Goal: Task Accomplishment & Management: Use online tool/utility

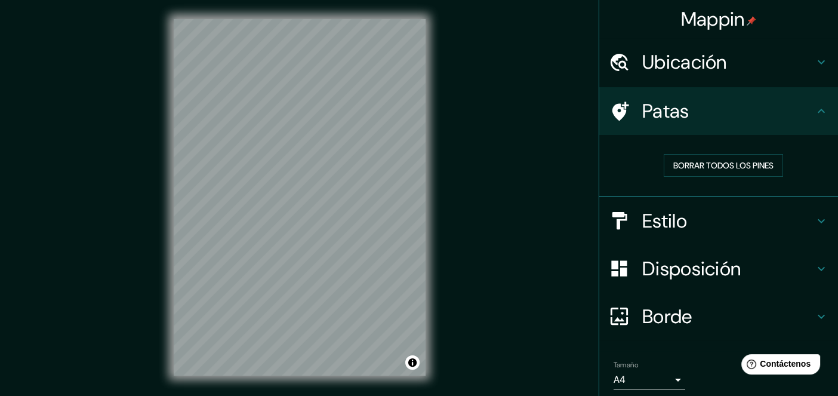
scroll to position [42, 0]
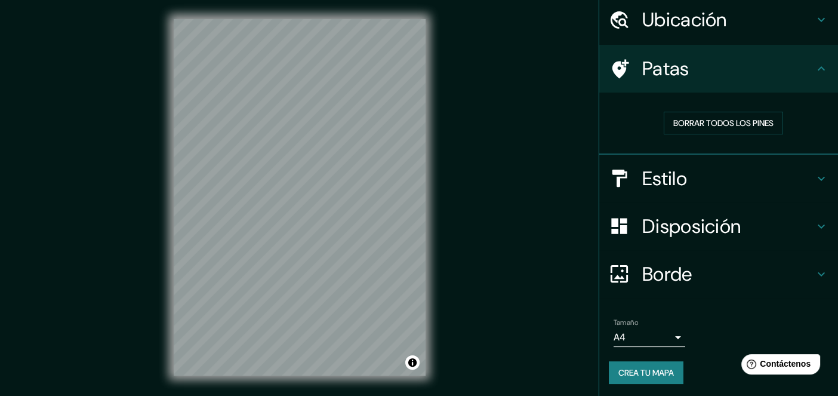
click at [695, 184] on h4 "Estilo" at bounding box center [729, 179] width 172 height 24
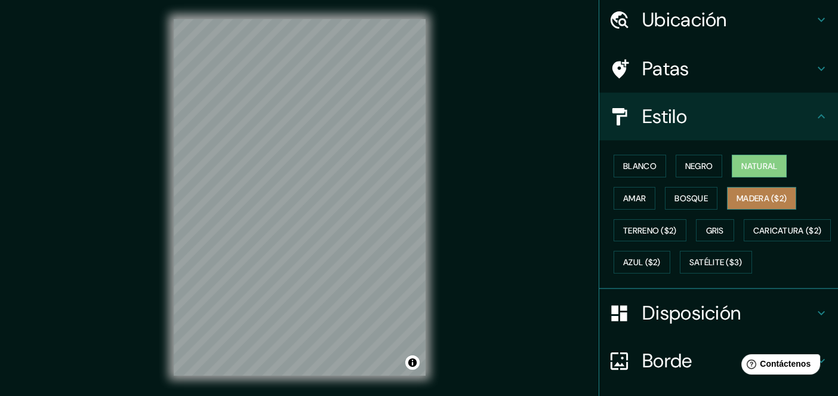
click at [757, 200] on font "Madera ($2)" at bounding box center [762, 198] width 50 height 11
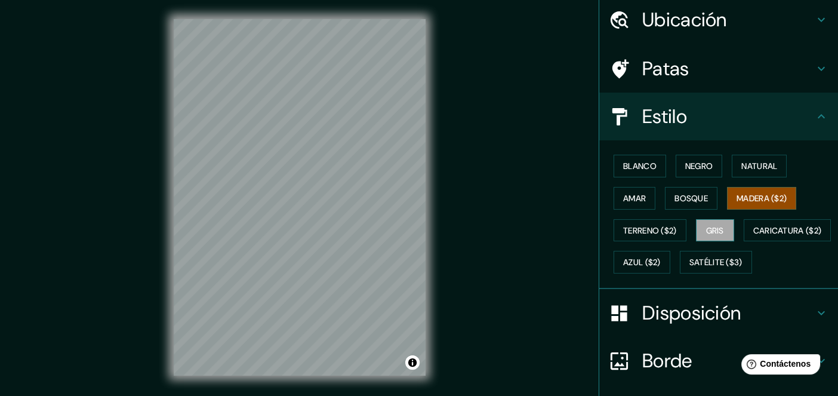
click at [696, 229] on button "Gris" at bounding box center [715, 230] width 38 height 23
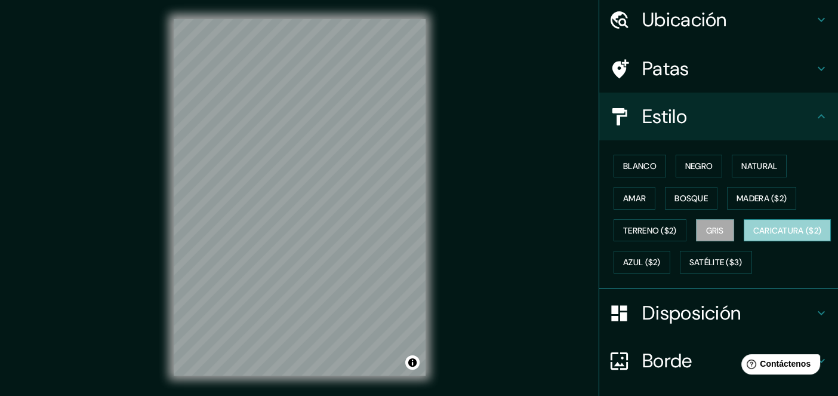
click at [754, 236] on font "Caricatura ($2)" at bounding box center [788, 230] width 69 height 11
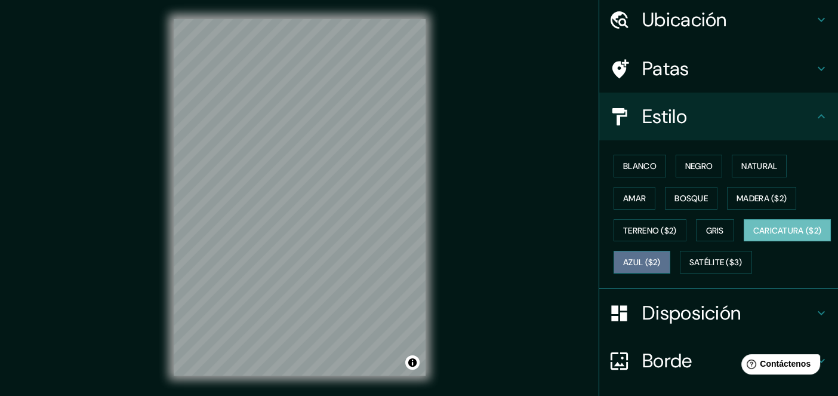
click at [661, 260] on font "Azul ($2)" at bounding box center [642, 262] width 38 height 11
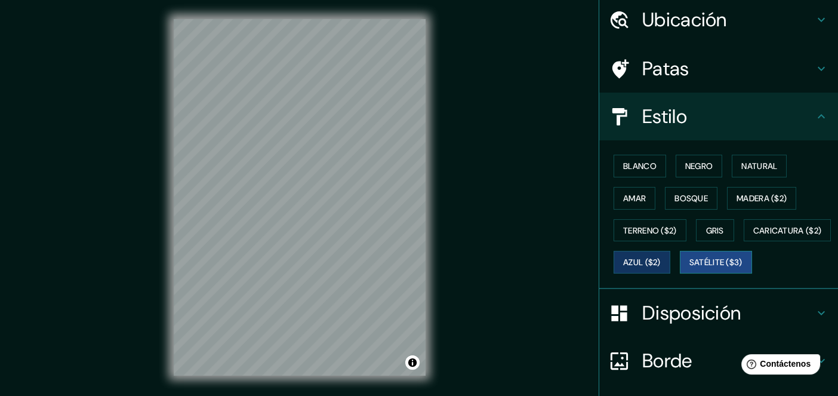
click at [680, 274] on button "Satélite ($3)" at bounding box center [716, 262] width 72 height 23
click at [653, 211] on div "Blanco Negro Natural Amar Bosque Madera ($2) Terreno ($2) Gris Caricatura ($2) …" at bounding box center [723, 214] width 229 height 128
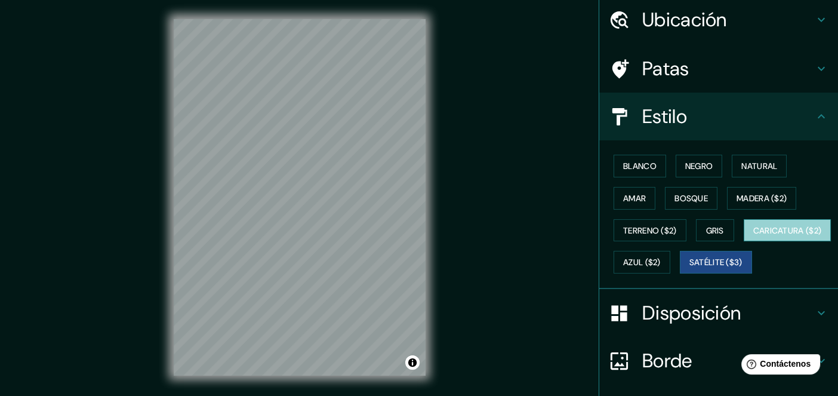
click at [754, 236] on font "Caricatura ($2)" at bounding box center [788, 230] width 69 height 11
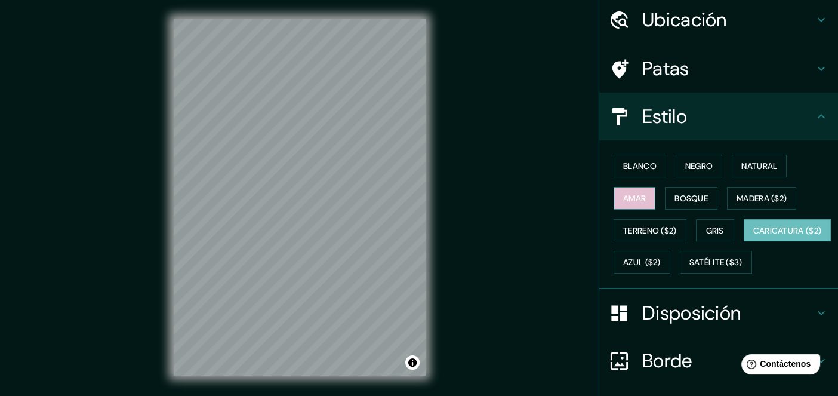
click at [627, 196] on font "Amar" at bounding box center [634, 198] width 23 height 11
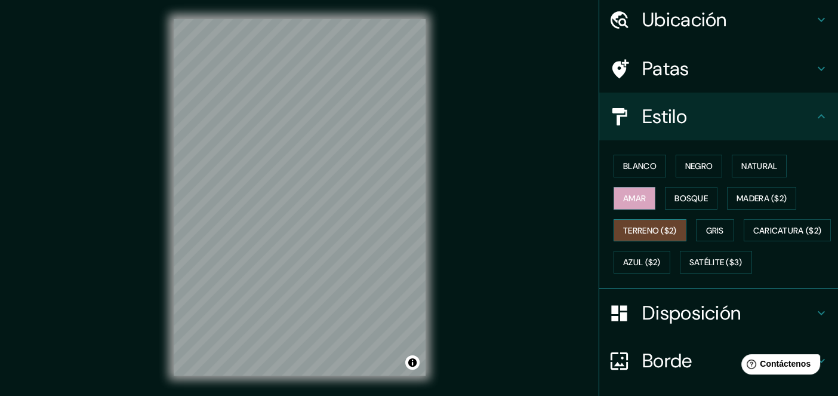
click at [659, 231] on font "Terreno ($2)" at bounding box center [650, 230] width 54 height 11
click at [754, 236] on font "Caricatura ($2)" at bounding box center [788, 230] width 69 height 11
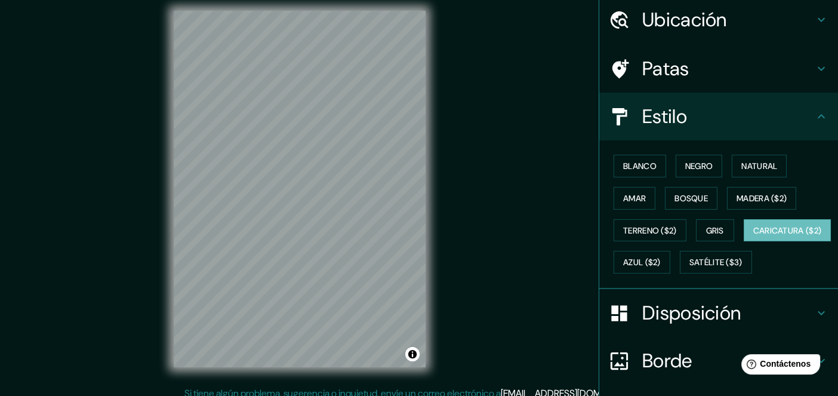
scroll to position [11, 0]
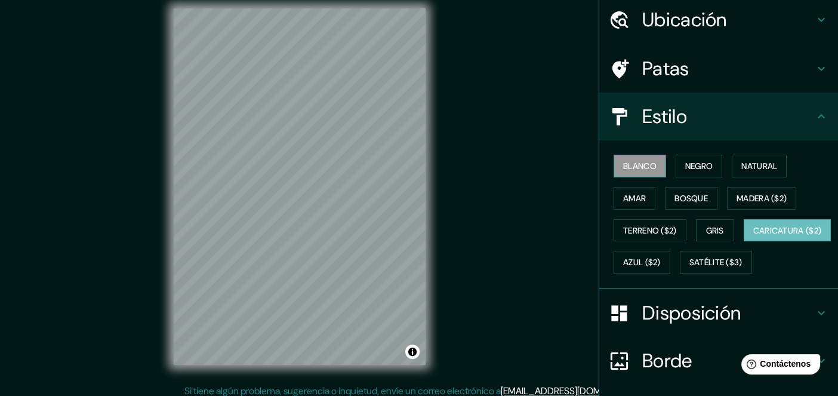
click at [646, 170] on font "Blanco" at bounding box center [639, 166] width 33 height 11
click at [695, 168] on font "Negro" at bounding box center [700, 166] width 28 height 11
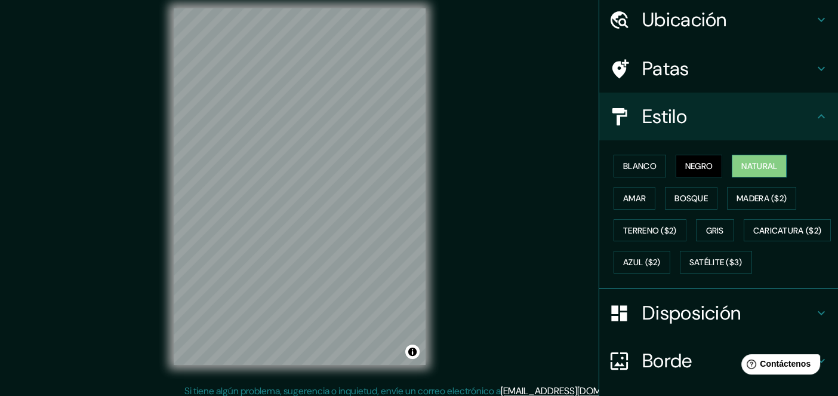
click at [732, 167] on button "Natural" at bounding box center [759, 166] width 55 height 23
click at [754, 236] on font "Caricatura ($2)" at bounding box center [788, 230] width 69 height 11
